Goal: Navigation & Orientation: Find specific page/section

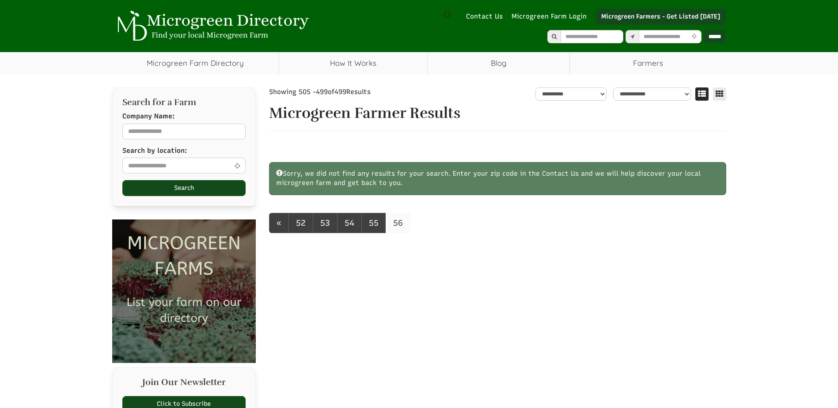
click at [396, 226] on link "56" at bounding box center [398, 223] width 25 height 20
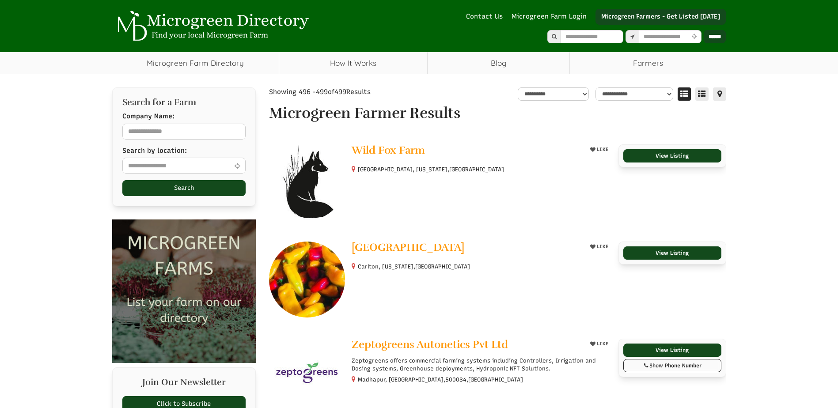
select select "Language Translate Widget"
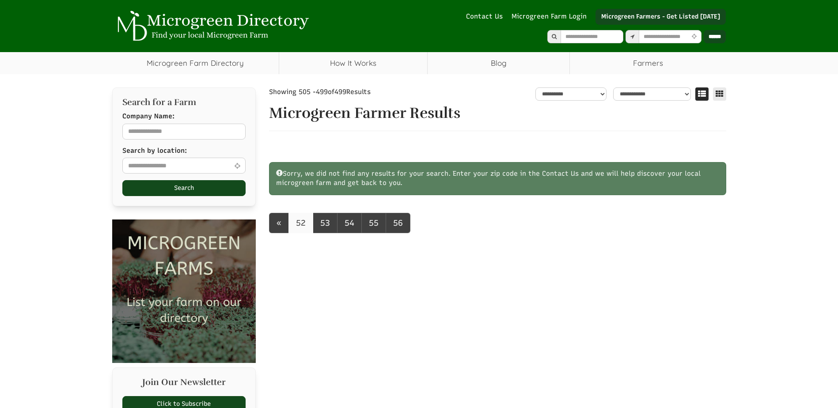
click at [297, 227] on link "52" at bounding box center [300, 223] width 25 height 20
select select "Language Translate Widget"
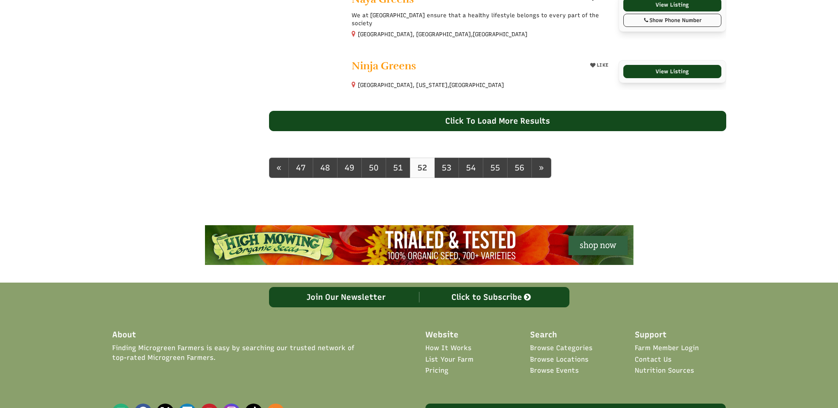
select select "Language Translate Widget"
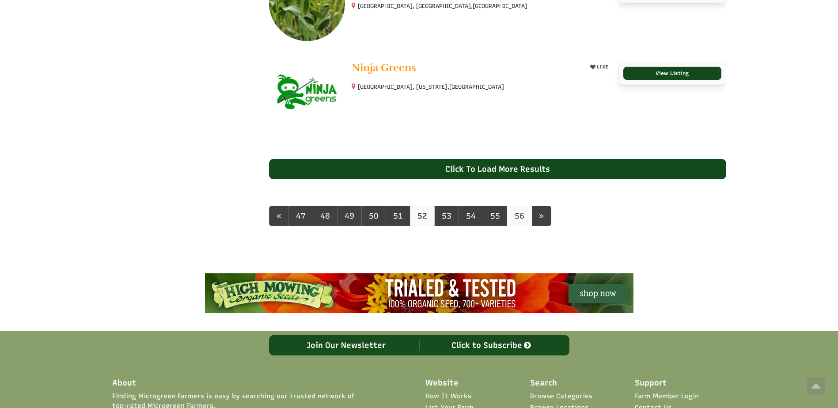
scroll to position [906, 0]
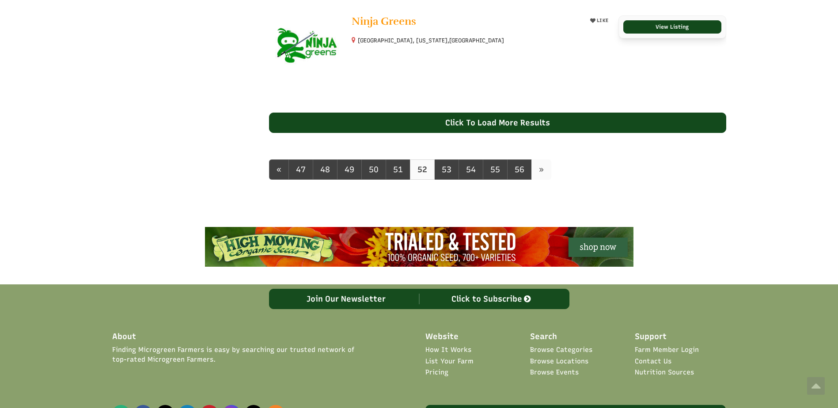
click at [543, 173] on link "»" at bounding box center [541, 169] width 20 height 20
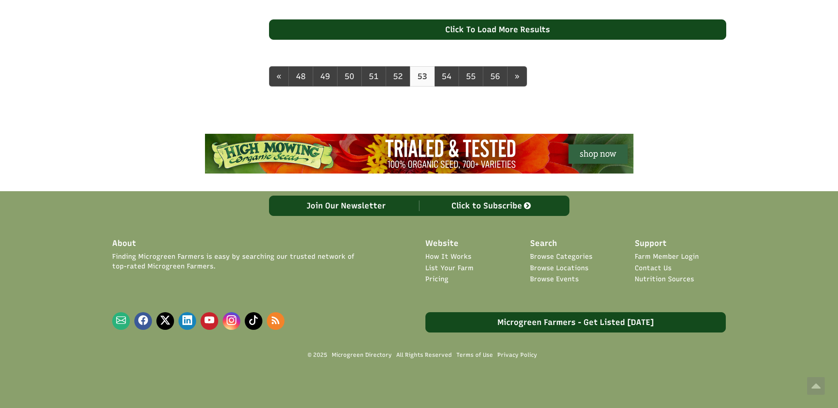
select select "Language Translate Widget"
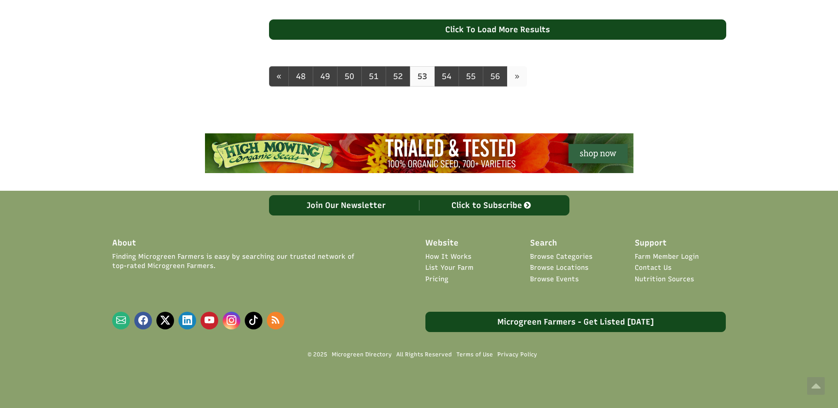
scroll to position [953, 0]
click at [519, 72] on link "»" at bounding box center [517, 76] width 20 height 20
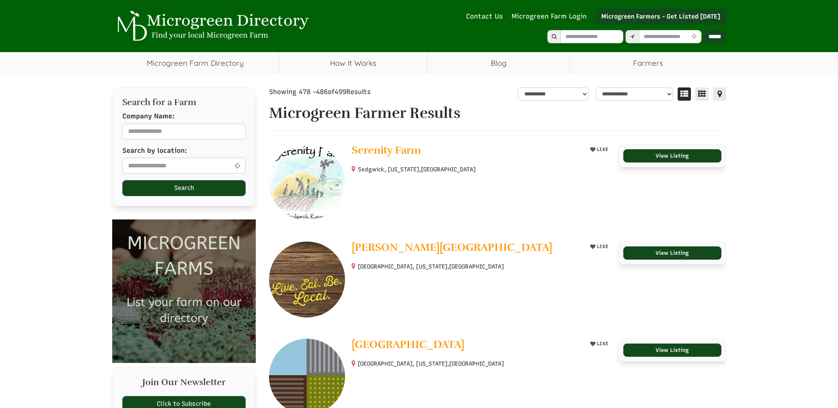
select select "Language Translate Widget"
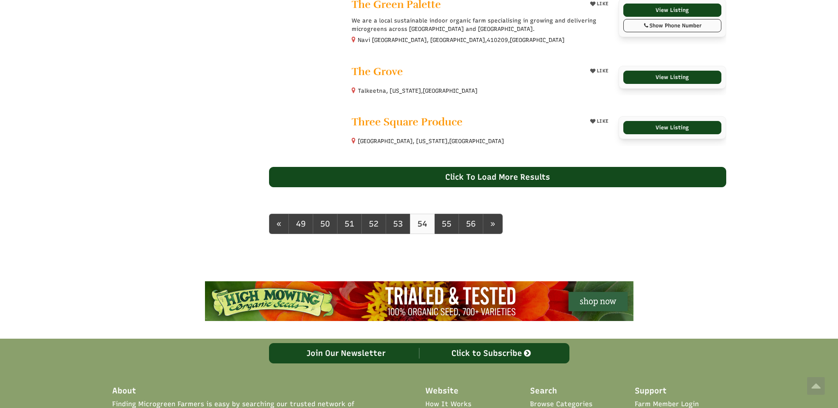
scroll to position [747, 0]
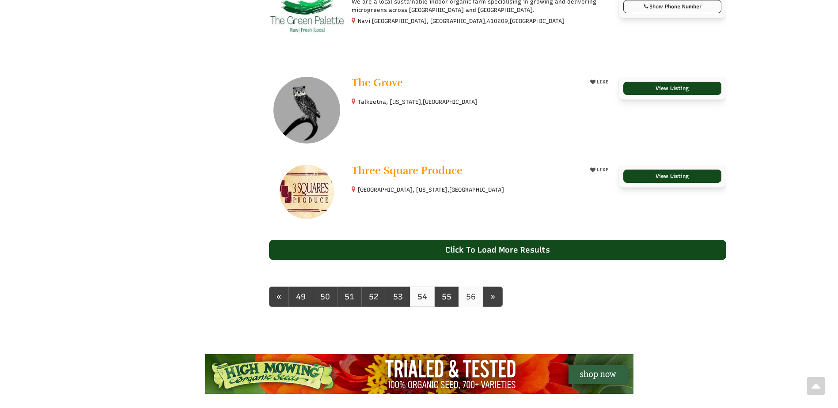
click at [473, 300] on link "56" at bounding box center [471, 297] width 25 height 20
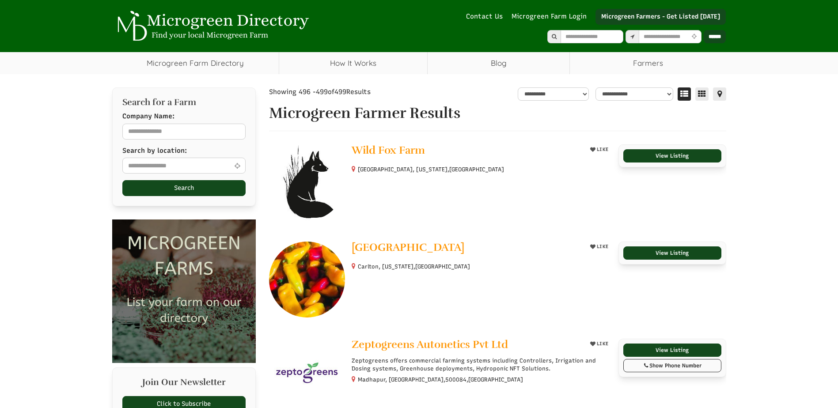
select select "Language Translate Widget"
